Goal: Navigation & Orientation: Find specific page/section

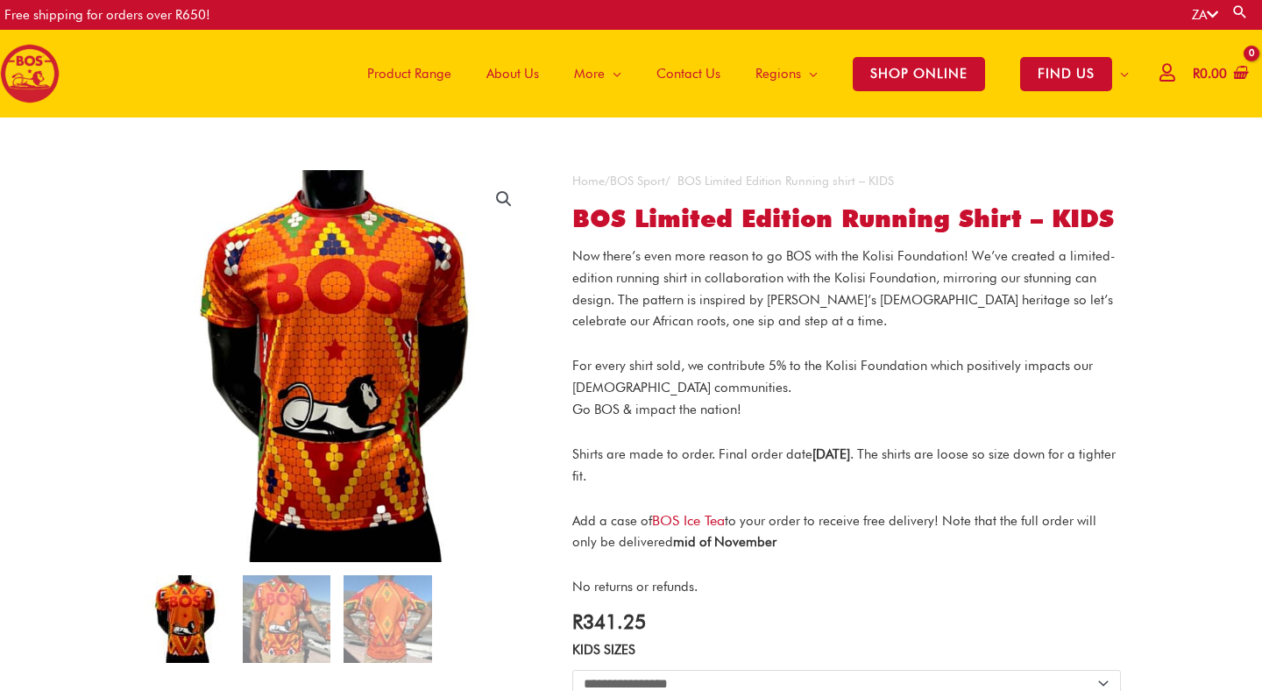
click at [407, 69] on span "Product Range" at bounding box center [409, 73] width 84 height 53
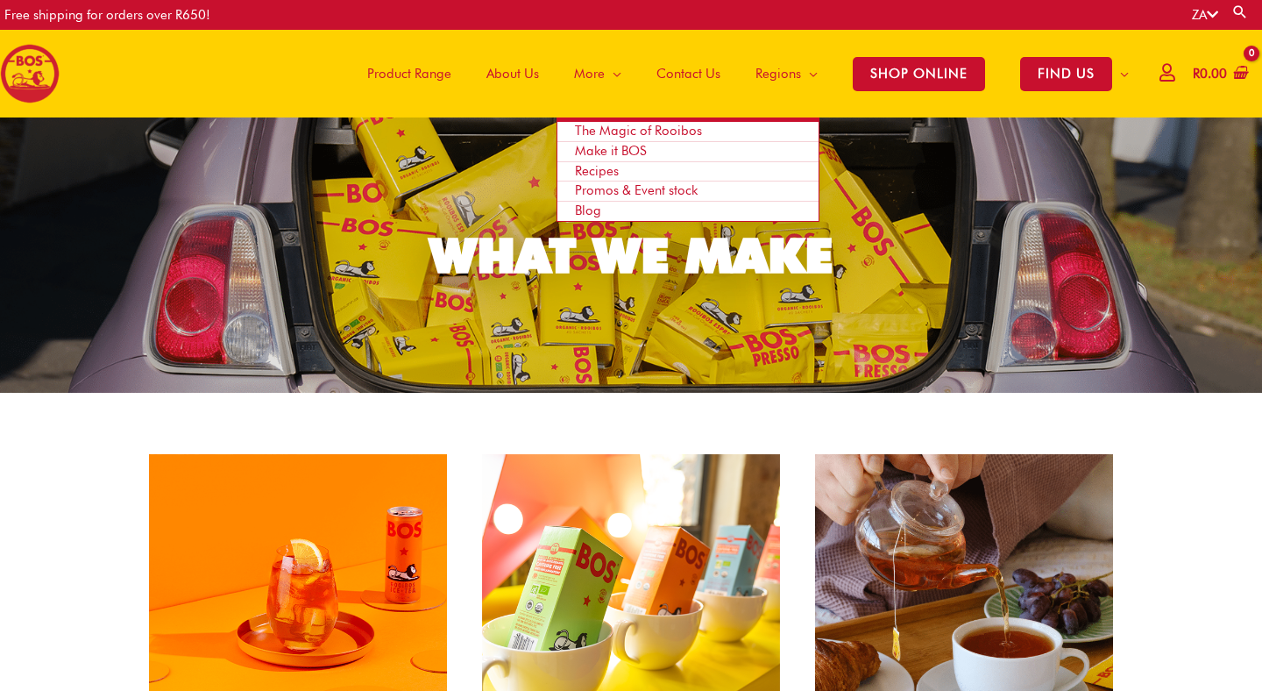
click at [590, 190] on span "Promos & Event stock" at bounding box center [636, 190] width 123 height 16
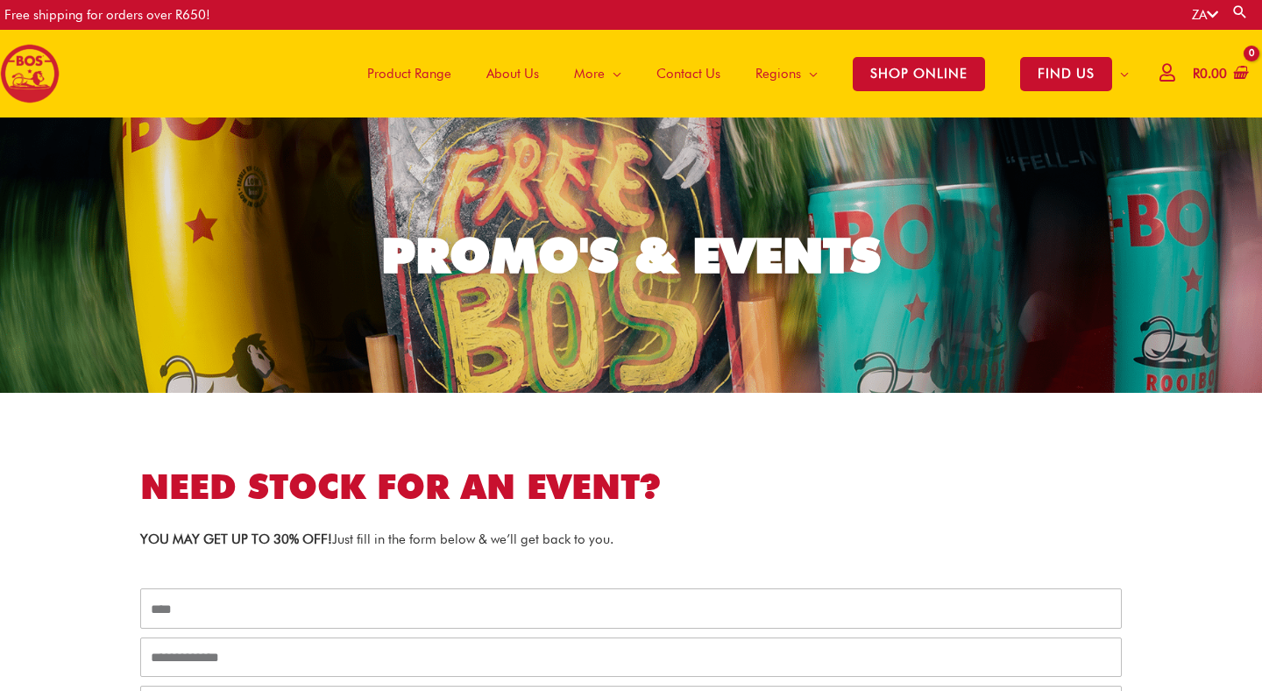
click at [390, 77] on span "Product Range" at bounding box center [409, 73] width 84 height 53
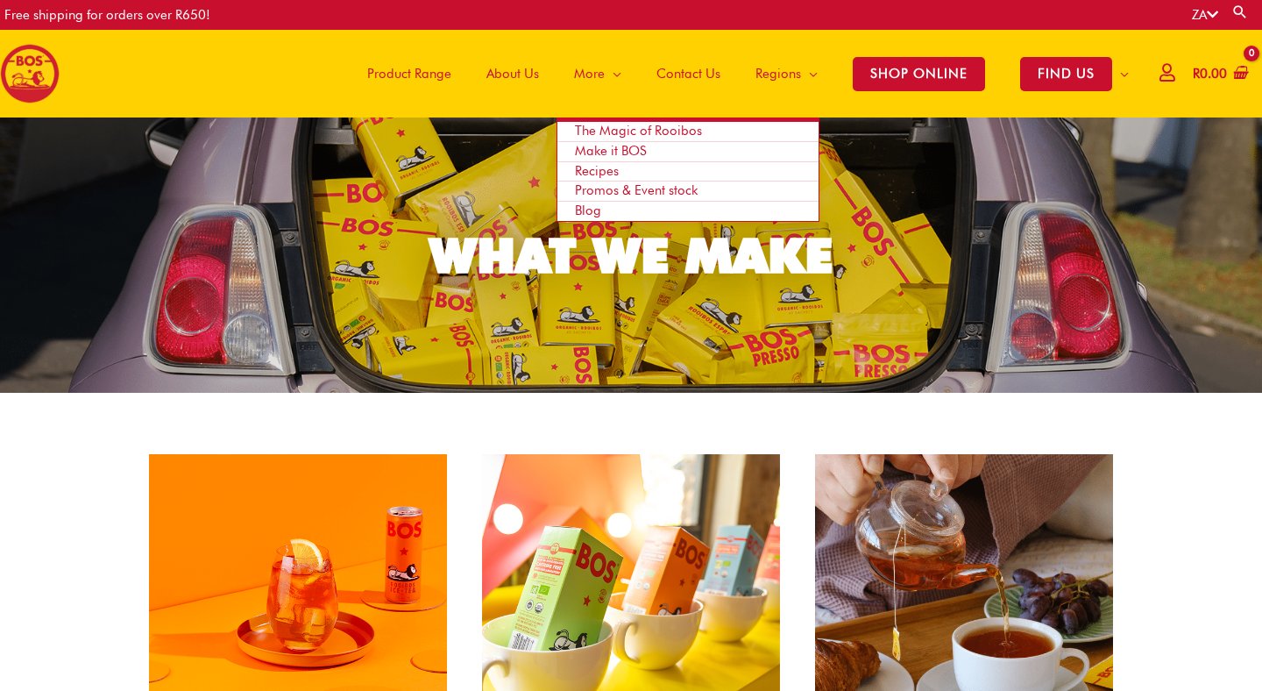
click at [600, 152] on span "Make it BOS" at bounding box center [611, 151] width 72 height 16
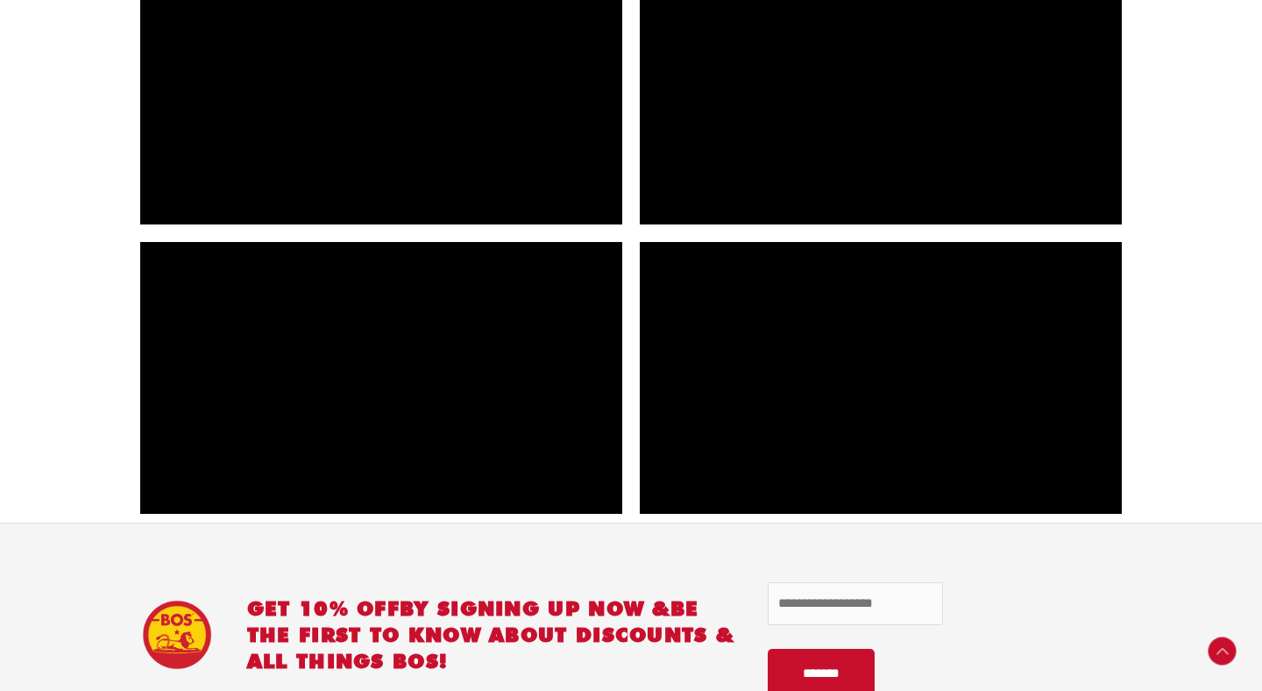
scroll to position [2027, 0]
